Goal: Task Accomplishment & Management: Manage account settings

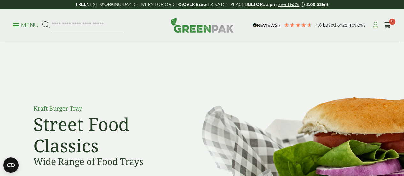
click at [376, 23] on icon at bounding box center [375, 25] width 8 height 6
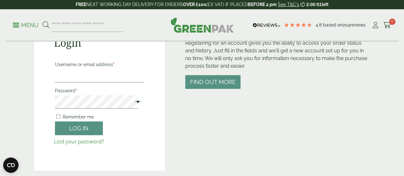
scroll to position [82, 0]
click at [86, 76] on input "Username or email address *" at bounding box center [99, 75] width 89 height 13
type input "**********"
click at [55, 121] on button "Log in" at bounding box center [79, 128] width 48 height 14
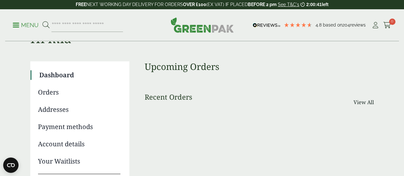
scroll to position [29, 0]
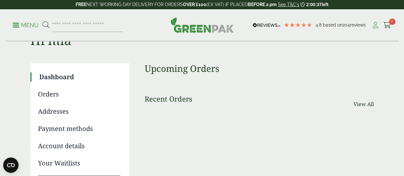
click at [376, 25] on icon at bounding box center [375, 25] width 8 height 6
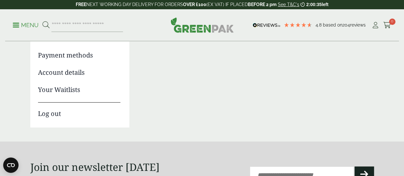
scroll to position [144, 0]
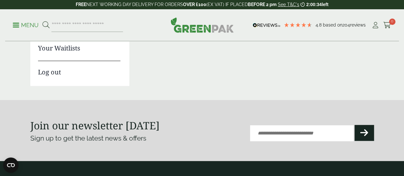
drag, startPoint x: 187, startPoint y: 95, endPoint x: 53, endPoint y: 72, distance: 136.5
click at [53, 72] on link "Log out" at bounding box center [79, 69] width 82 height 16
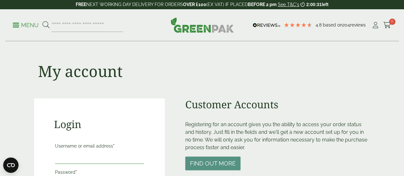
click at [95, 153] on input "Username or email address *" at bounding box center [99, 156] width 89 height 13
click at [104, 162] on input "Username or email address *" at bounding box center [99, 156] width 89 height 13
type input "**********"
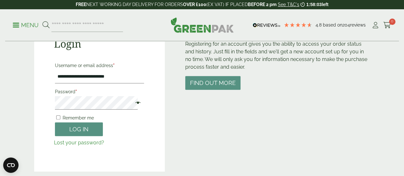
scroll to position [81, 0]
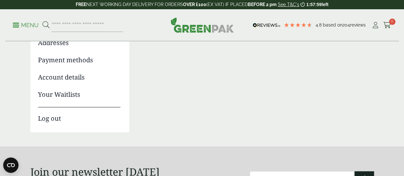
scroll to position [82, 0]
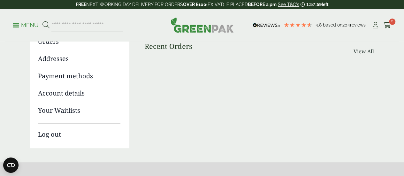
click at [57, 137] on link "Log out" at bounding box center [79, 131] width 82 height 16
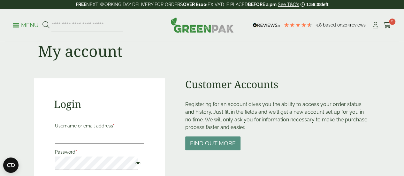
scroll to position [20, 0]
click at [108, 142] on input "Username or email address *" at bounding box center [99, 136] width 89 height 13
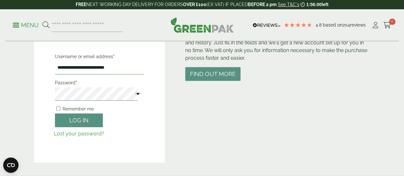
drag, startPoint x: 73, startPoint y: 68, endPoint x: 34, endPoint y: 68, distance: 39.0
click at [34, 68] on div "**********" at bounding box center [99, 86] width 131 height 154
type input "**********"
click at [55, 113] on button "Log in" at bounding box center [79, 120] width 48 height 14
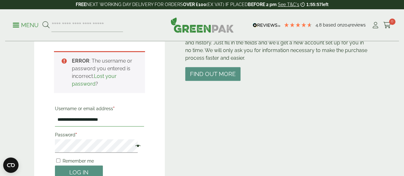
scroll to position [141, 0]
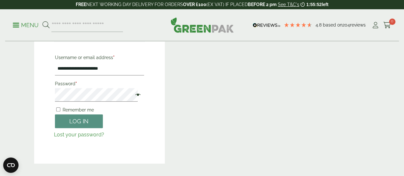
click at [88, 133] on link "Lost your password?" at bounding box center [79, 135] width 50 height 6
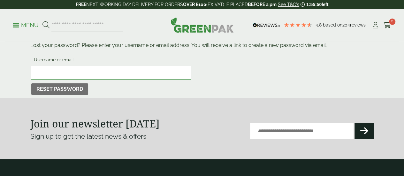
click at [114, 72] on input "Username or email" at bounding box center [111, 72] width 160 height 13
type input "**********"
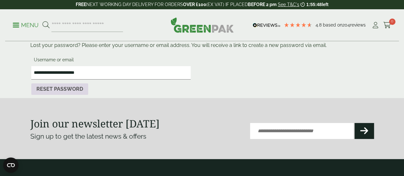
click at [71, 90] on button "Reset password" at bounding box center [59, 88] width 57 height 11
